Goal: Find specific page/section: Find specific page/section

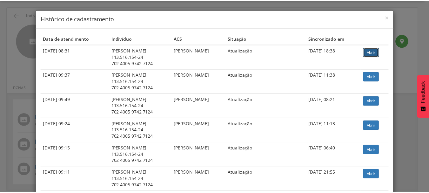
scroll to position [19, 0]
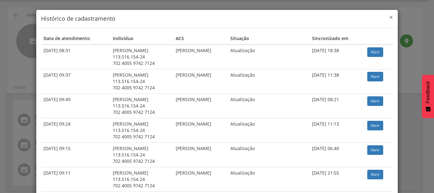
click at [389, 17] on span "×" at bounding box center [391, 17] width 4 height 9
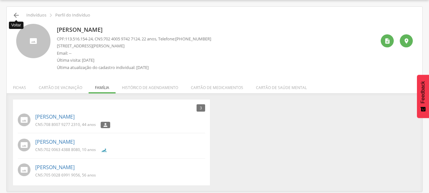
click at [16, 14] on icon "" at bounding box center [16, 15] width 8 height 8
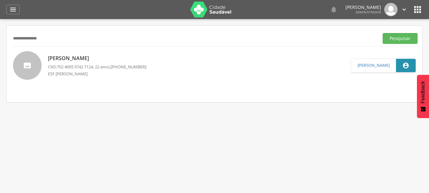
click at [30, 38] on input "**********" at bounding box center [193, 38] width 365 height 11
paste input "text"
type input "**********"
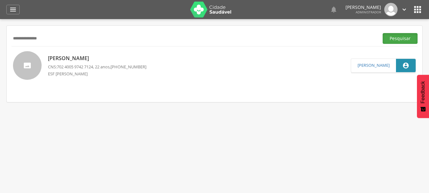
click at [396, 37] on button "Pesquisar" at bounding box center [399, 38] width 35 height 11
click at [98, 57] on p "[PERSON_NAME]" at bounding box center [97, 57] width 98 height 7
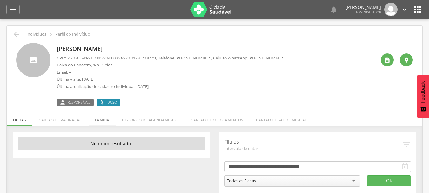
click at [99, 120] on li "Família" at bounding box center [102, 118] width 27 height 15
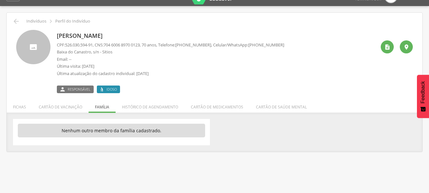
scroll to position [19, 0]
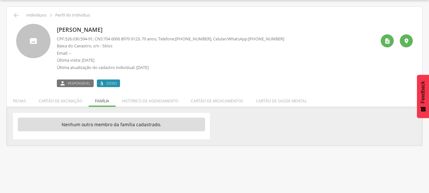
click at [98, 103] on ul "Fichas Cartão de vacinação Família Histórico de agendamento Cartão de medicamen…" at bounding box center [214, 100] width 415 height 5
click at [94, 103] on ul "Fichas Cartão de vacinação Família Histórico de agendamento Cartão de medicamen…" at bounding box center [214, 100] width 415 height 5
drag, startPoint x: 20, startPoint y: 99, endPoint x: 23, endPoint y: 100, distance: 3.3
click at [20, 100] on li "Fichas" at bounding box center [20, 99] width 26 height 15
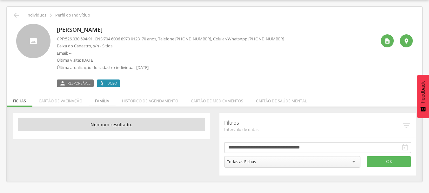
click at [105, 99] on li "Família" at bounding box center [102, 99] width 27 height 15
